Goal: Task Accomplishment & Management: Use online tool/utility

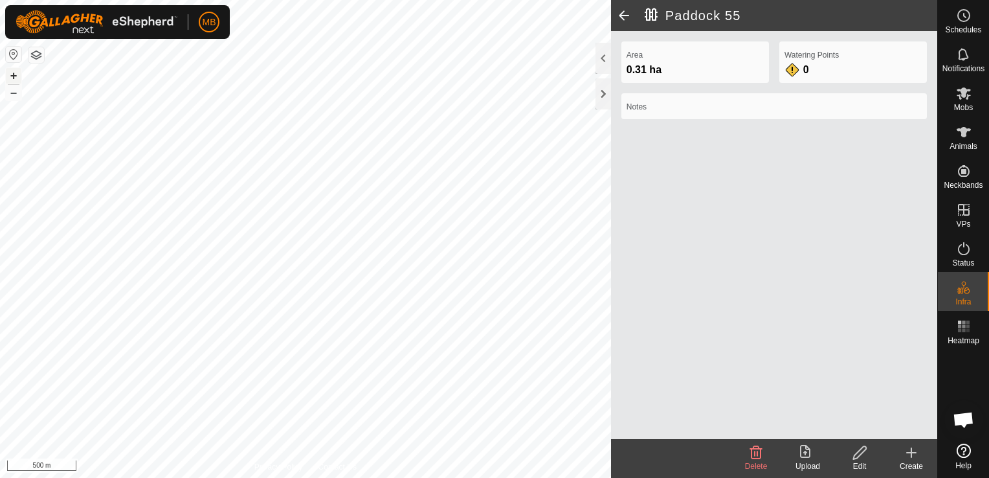
click at [10, 74] on button "+" at bounding box center [14, 76] width 16 height 16
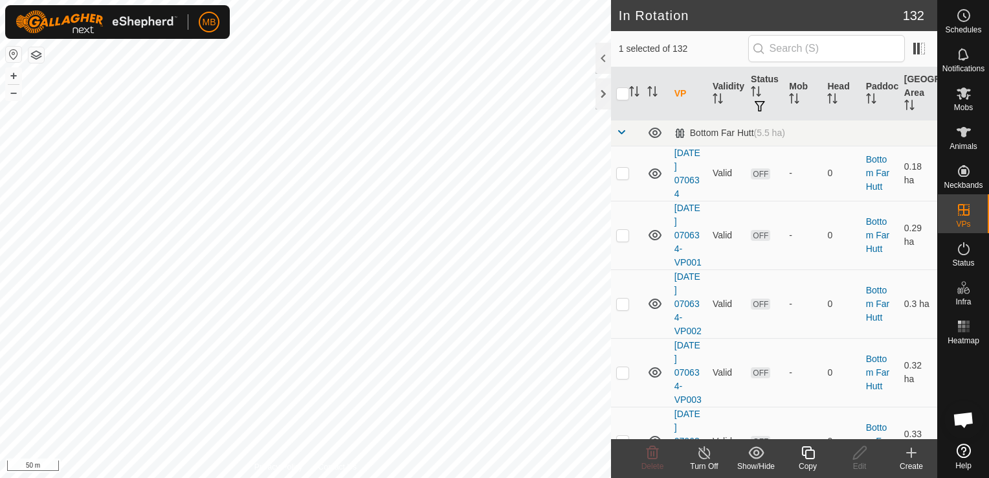
click at [814, 465] on div "Copy" at bounding box center [808, 466] width 52 height 12
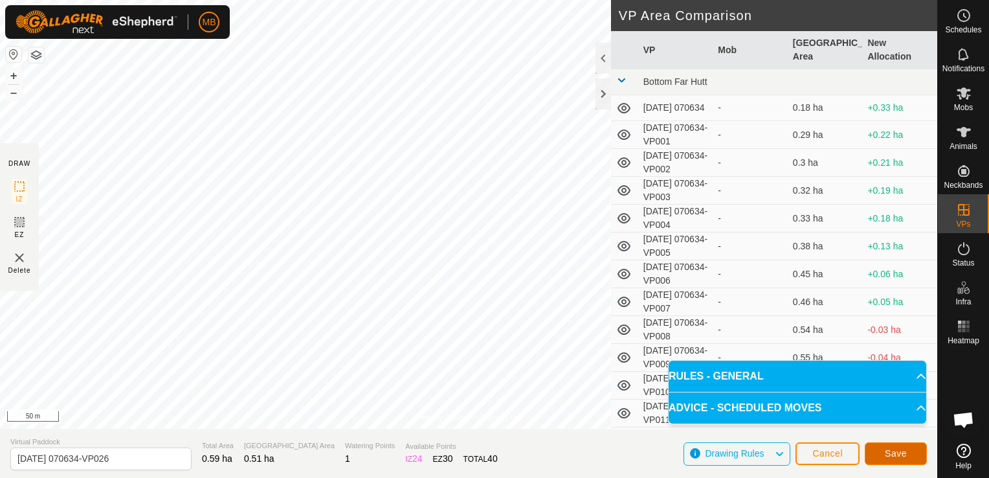
click at [887, 456] on span "Save" at bounding box center [896, 453] width 22 height 10
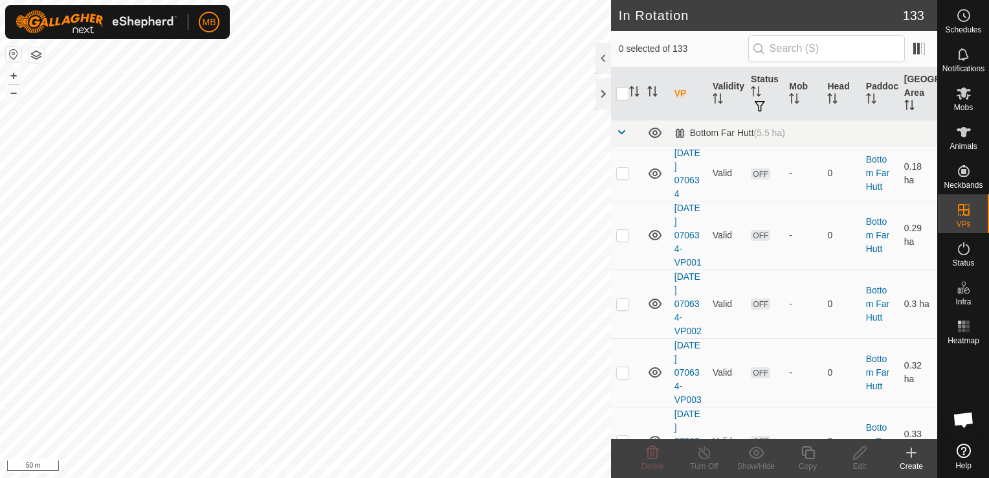
checkbox input "true"
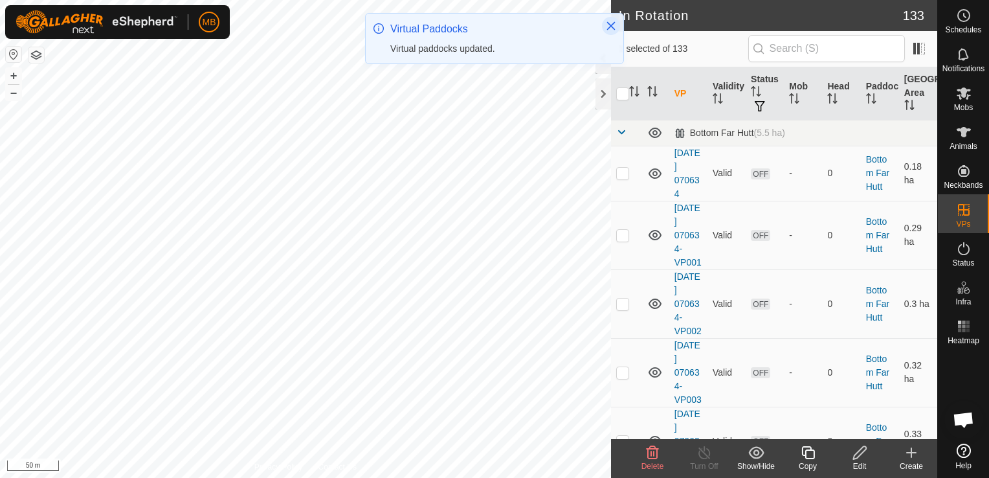
click at [611, 30] on icon "Close" at bounding box center [611, 26] width 10 height 10
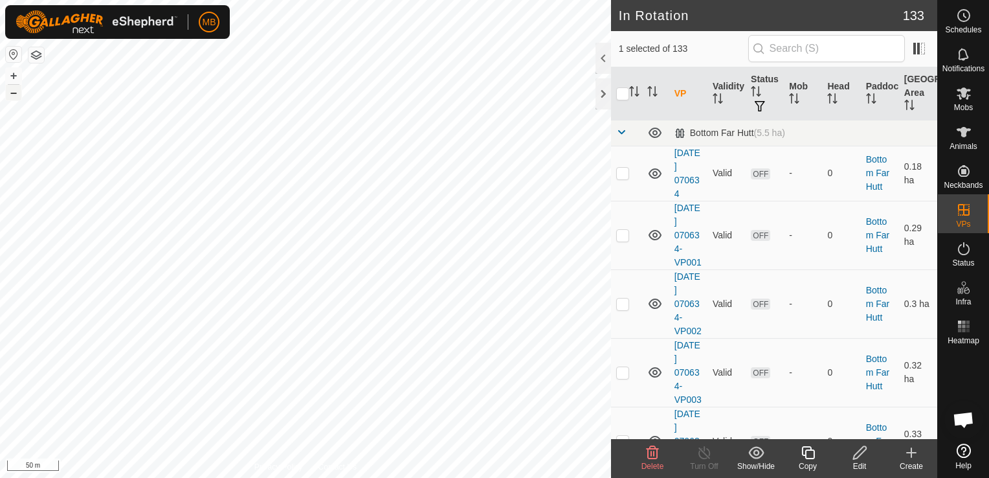
click at [17, 97] on button "–" at bounding box center [14, 93] width 16 height 16
click at [17, 75] on button "+" at bounding box center [14, 76] width 16 height 16
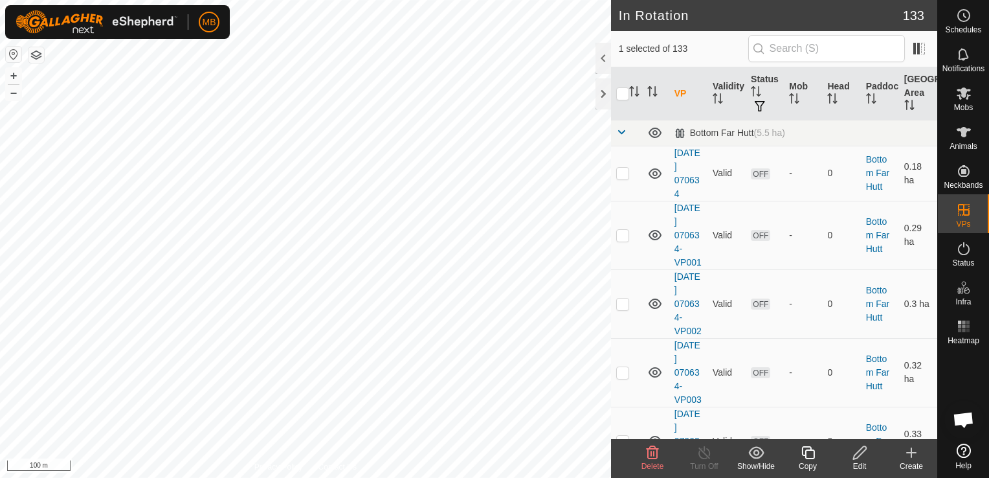
click at [903, 460] on div "Create" at bounding box center [911, 466] width 52 height 12
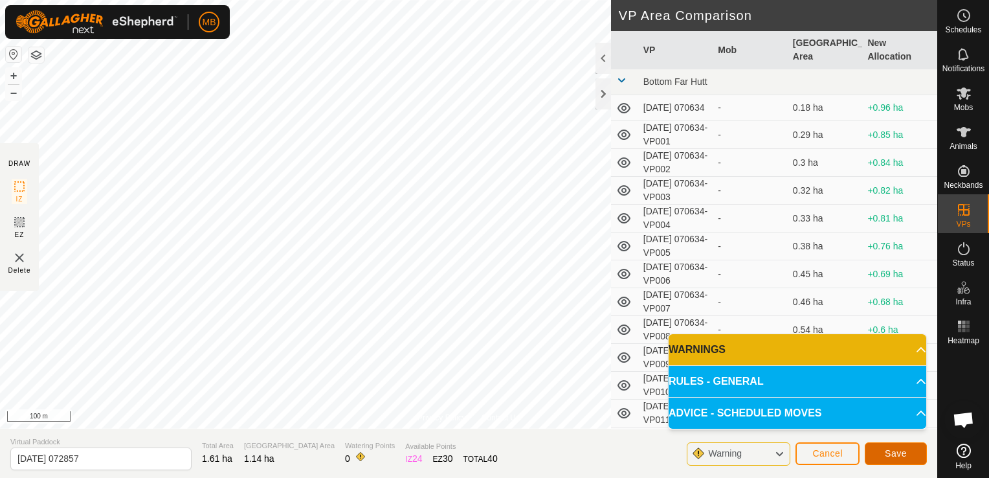
click at [903, 454] on span "Save" at bounding box center [896, 453] width 22 height 10
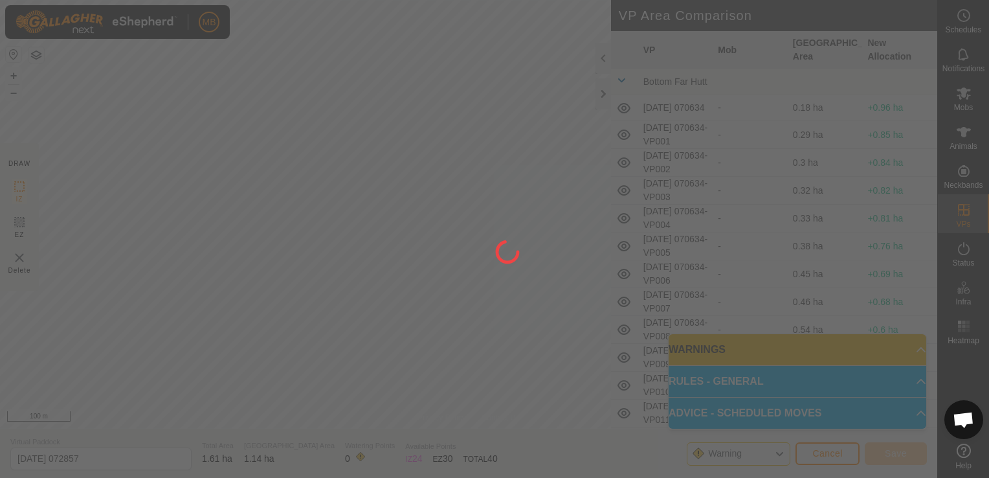
click at [903, 454] on div at bounding box center [494, 239] width 989 height 478
